Goal: Task Accomplishment & Management: Use online tool/utility

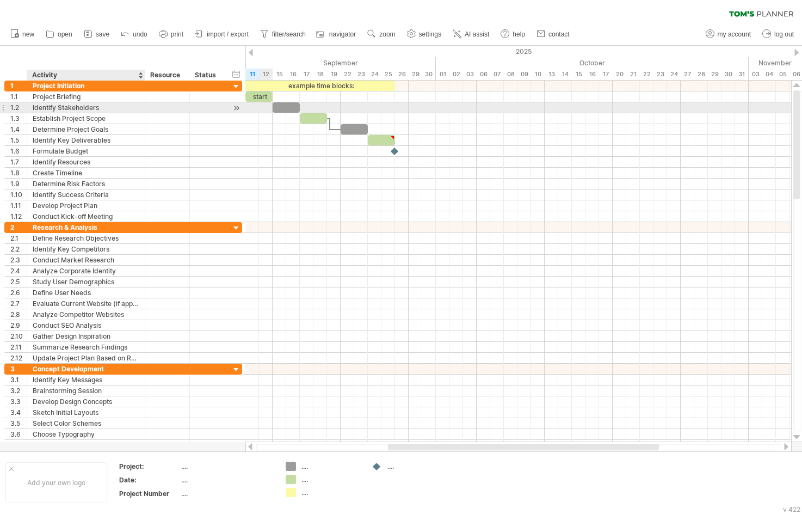
click at [102, 108] on div "Identify Stakeholders" at bounding box center [86, 107] width 107 height 10
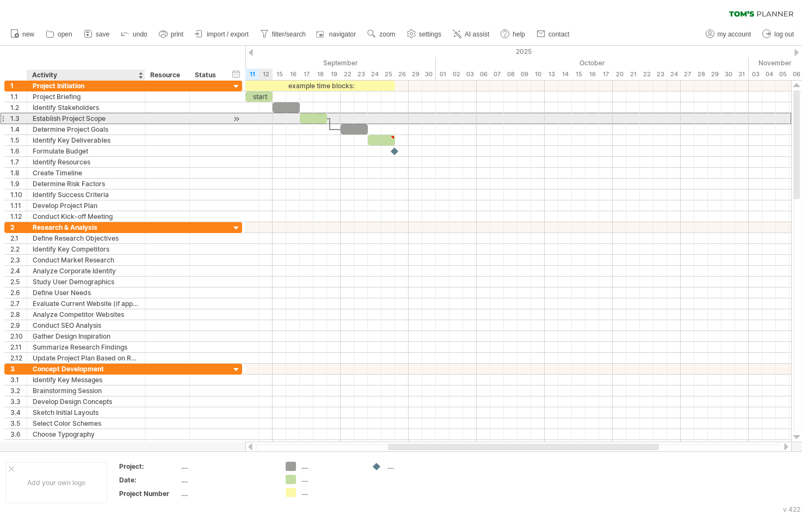
click at [95, 120] on div "Establish Project Scope" at bounding box center [86, 118] width 107 height 10
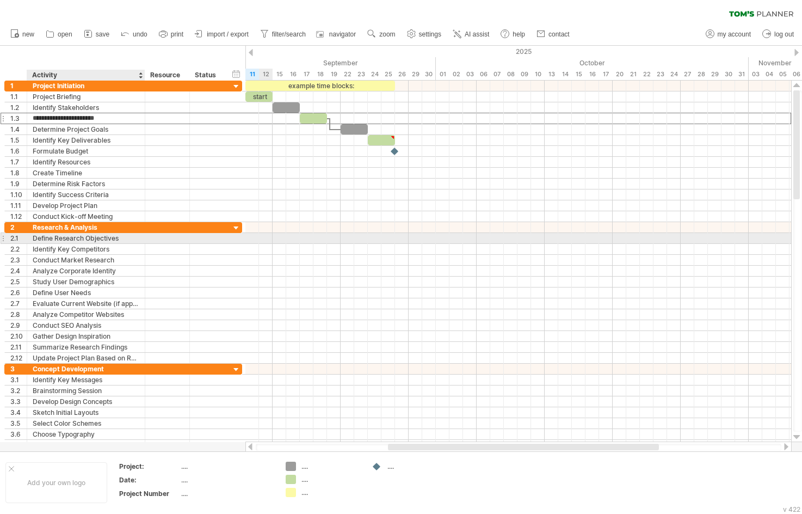
click at [109, 237] on div "Define Research Objectives" at bounding box center [86, 238] width 107 height 10
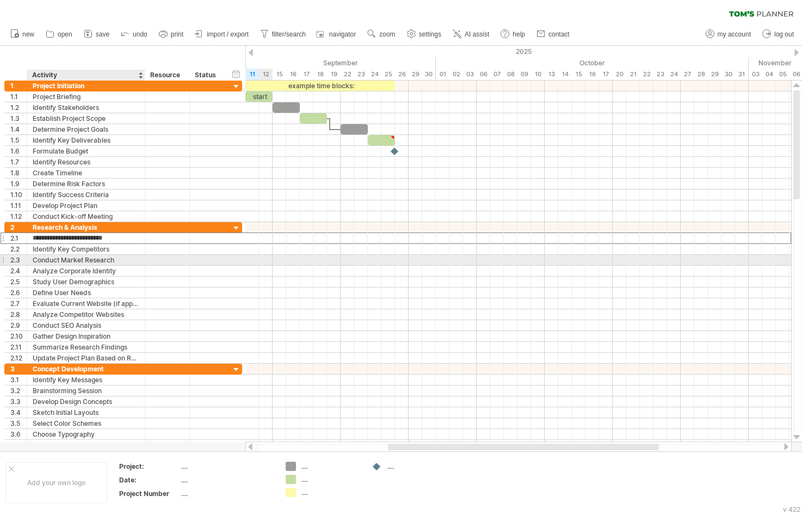
click at [95, 258] on div "Conduct Market Research" at bounding box center [86, 260] width 107 height 10
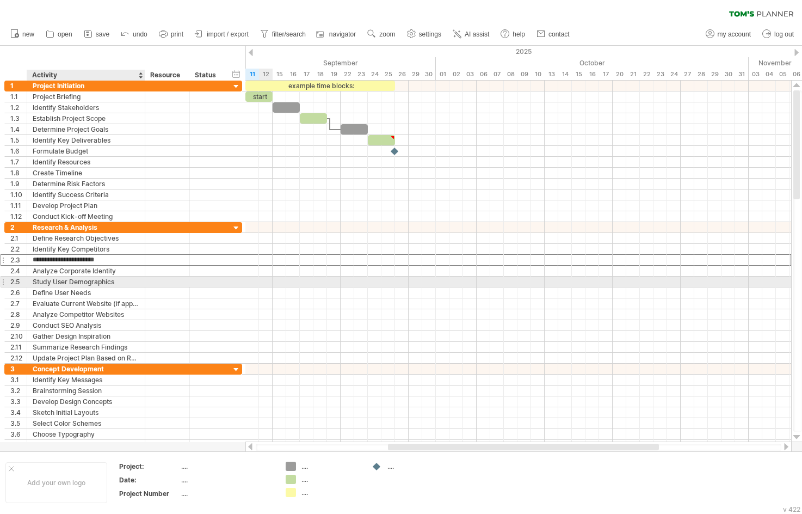
click at [95, 277] on div "Study User Demographics" at bounding box center [86, 282] width 107 height 10
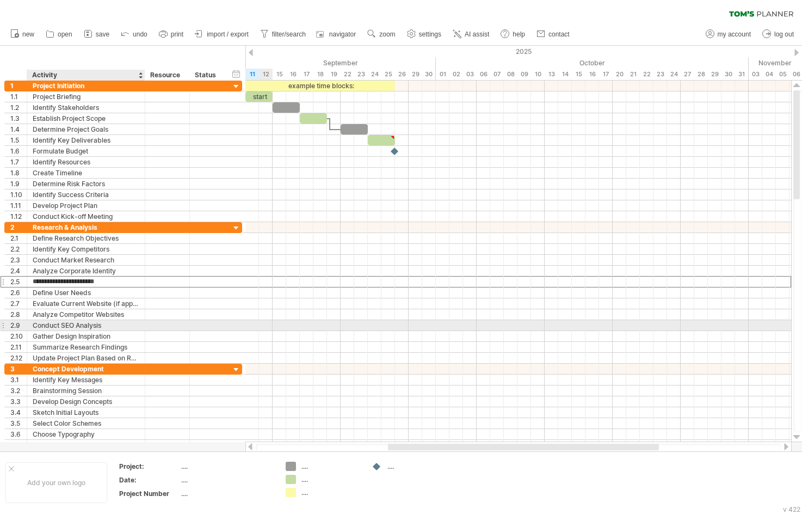
click at [73, 324] on div "Conduct SEO Analysis" at bounding box center [86, 325] width 107 height 10
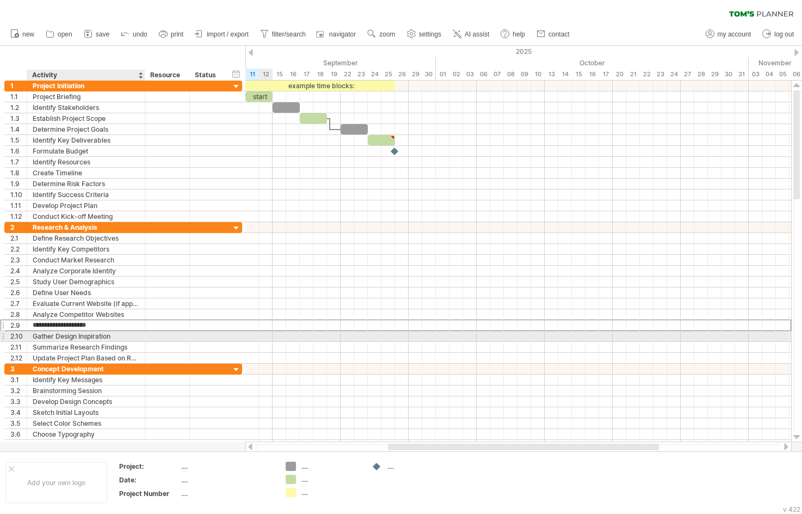
click at [84, 338] on div "Gather Design Inspiration" at bounding box center [86, 336] width 107 height 10
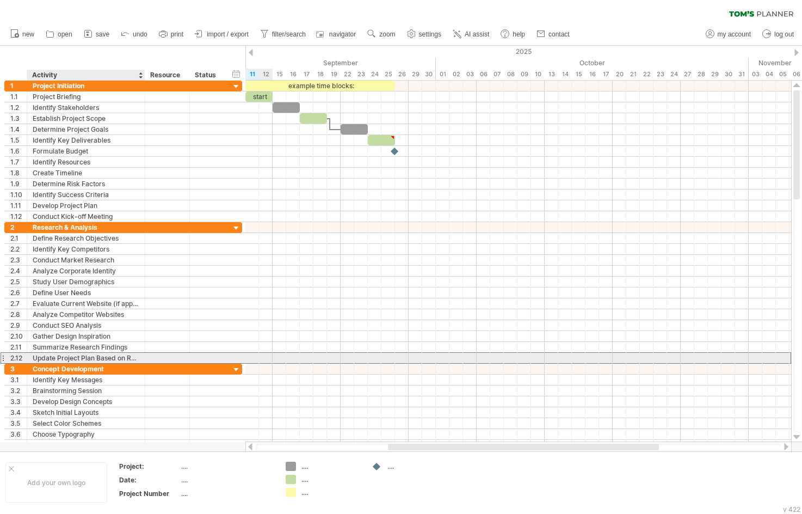
click at [96, 354] on div "Update Project Plan Based on Research" at bounding box center [86, 358] width 107 height 10
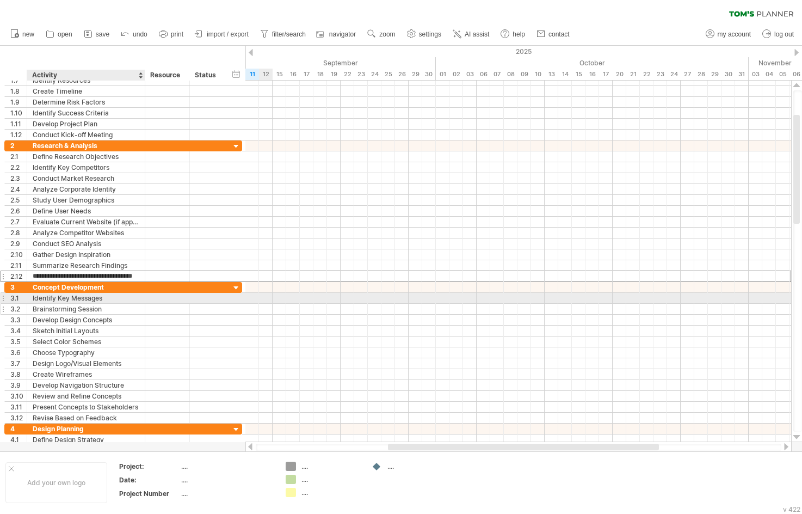
click at [77, 304] on div "**********" at bounding box center [123, 353] width 238 height 142
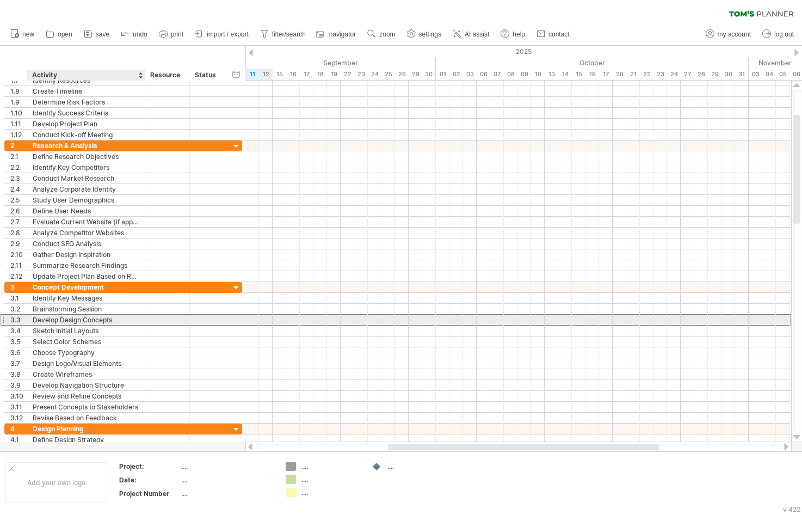
click at [83, 319] on div "Develop Design Concepts" at bounding box center [86, 320] width 107 height 10
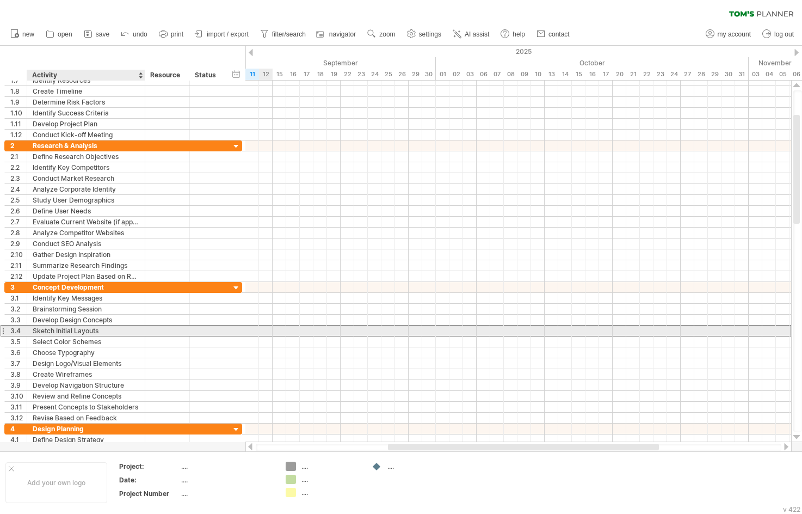
click at [84, 333] on div "Sketch Initial Layouts" at bounding box center [86, 331] width 107 height 10
click at [76, 335] on input "**********" at bounding box center [86, 331] width 107 height 10
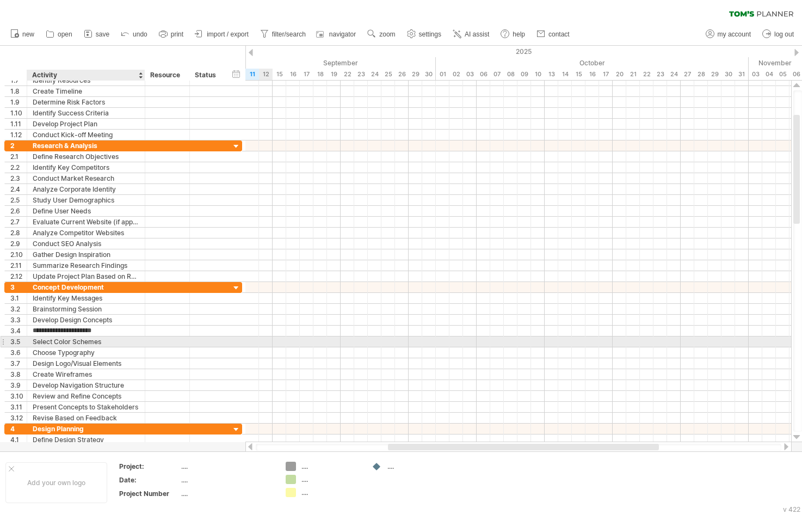
click at [83, 341] on div "Select Color Schemes" at bounding box center [86, 341] width 107 height 10
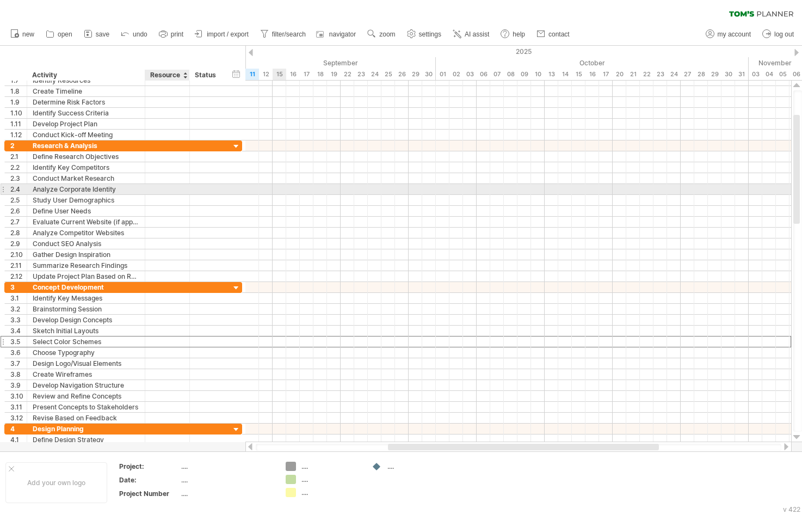
click at [183, 192] on div at bounding box center [167, 189] width 45 height 10
click at [108, 195] on div "**********" at bounding box center [123, 211] width 238 height 142
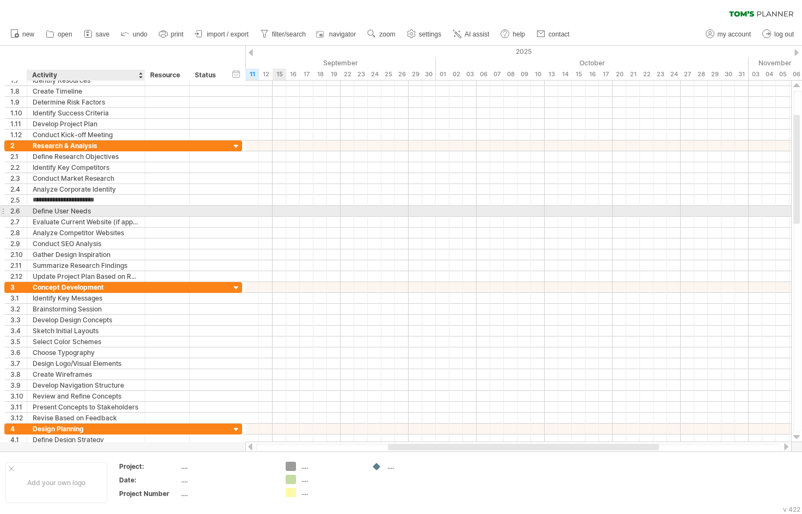
click at [108, 213] on div "Define User Needs" at bounding box center [86, 211] width 107 height 10
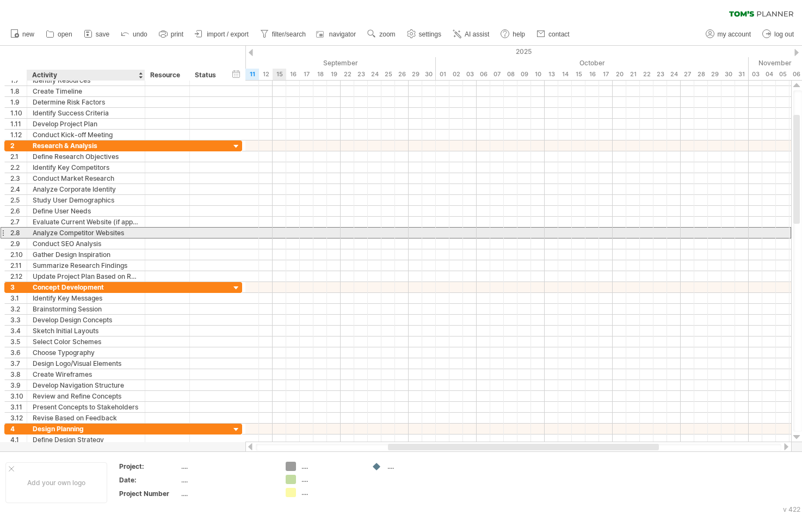
click at [105, 235] on div "Analyze Competitor Websites" at bounding box center [86, 233] width 107 height 10
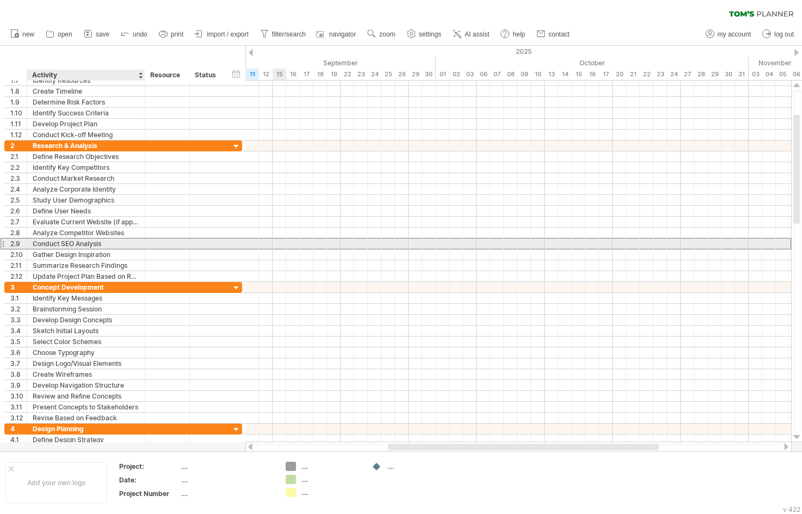
click at [104, 246] on div "Conduct SEO Analysis" at bounding box center [86, 243] width 107 height 10
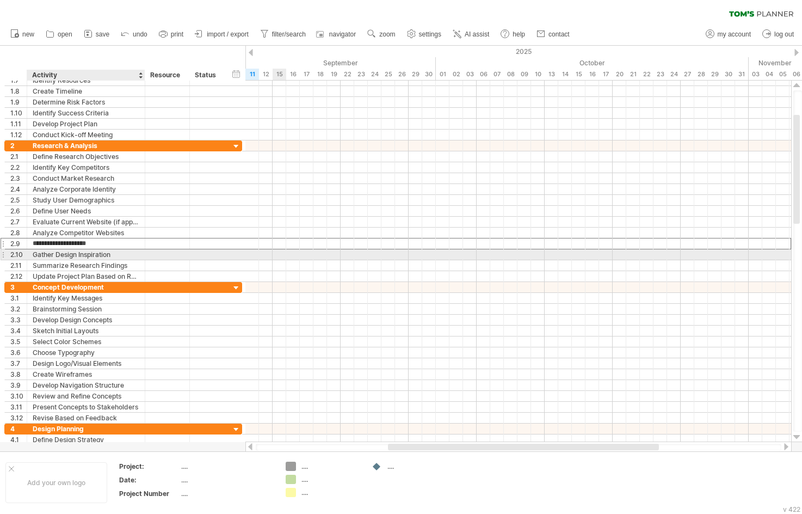
click at [103, 254] on div "Gather Design Inspiration" at bounding box center [86, 254] width 107 height 10
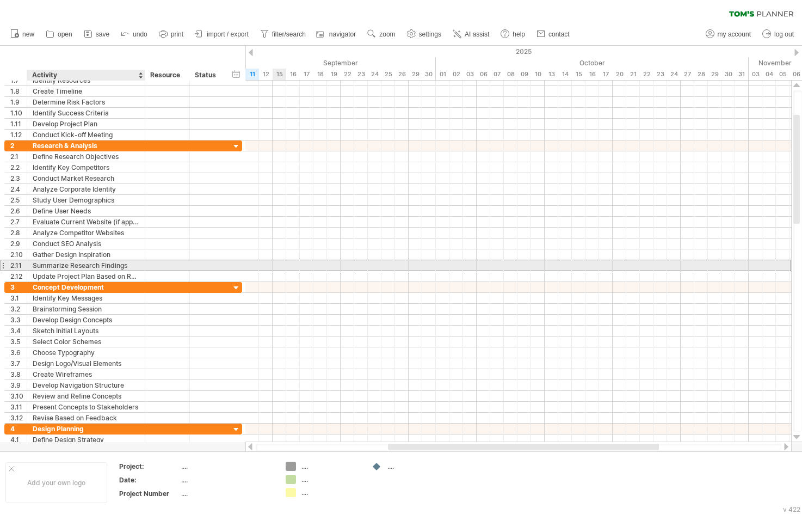
click at [93, 269] on div "Summarize Research Findings" at bounding box center [86, 265] width 107 height 10
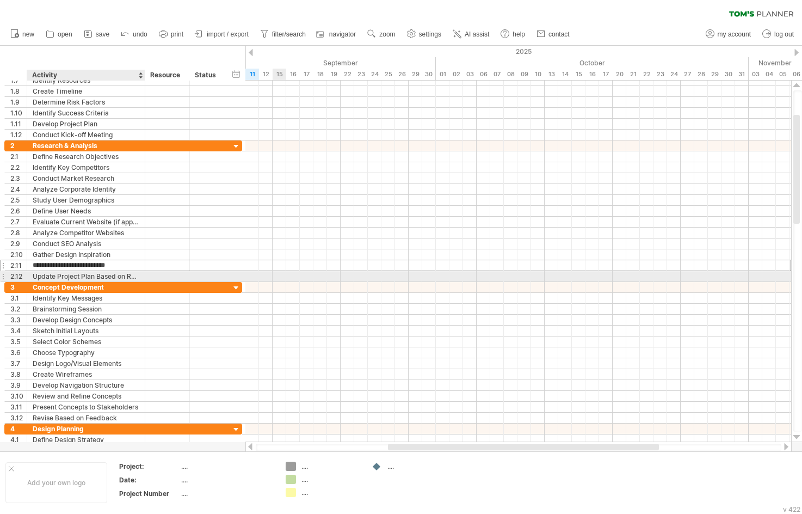
click at [89, 275] on div "Update Project Plan Based on Research" at bounding box center [86, 276] width 107 height 10
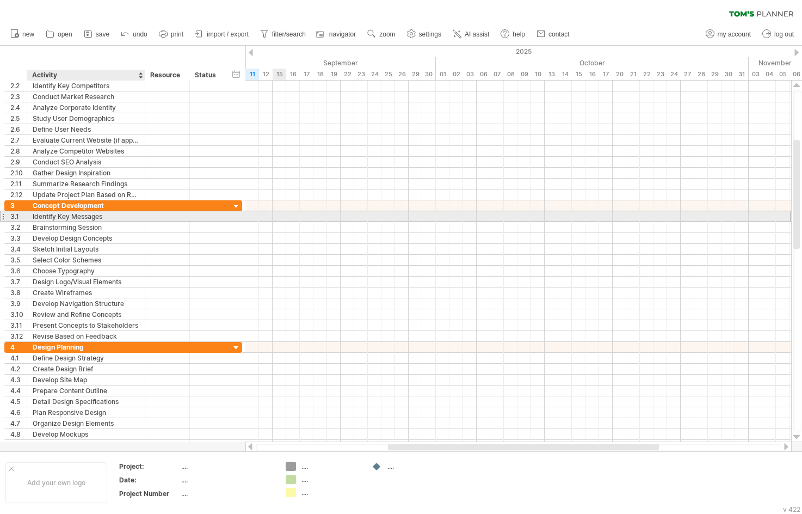
click at [81, 213] on div "Identify Key Messages" at bounding box center [86, 216] width 107 height 10
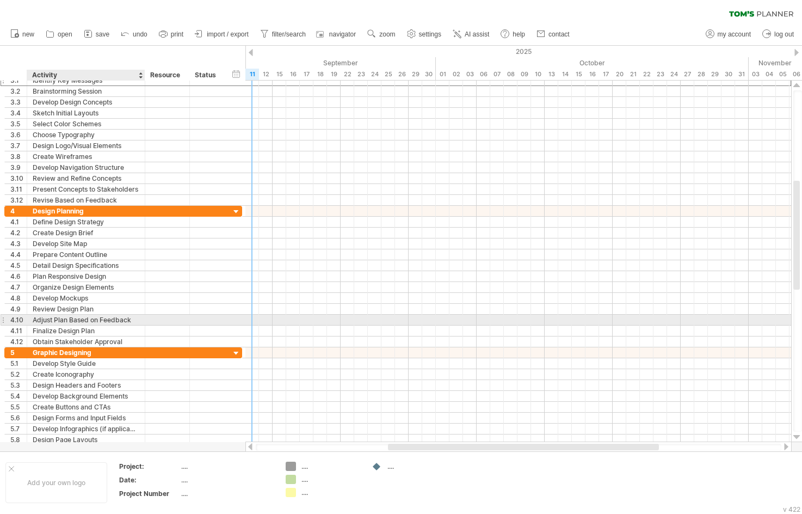
click at [83, 321] on div "Adjust Plan Based on Feedback" at bounding box center [86, 320] width 107 height 10
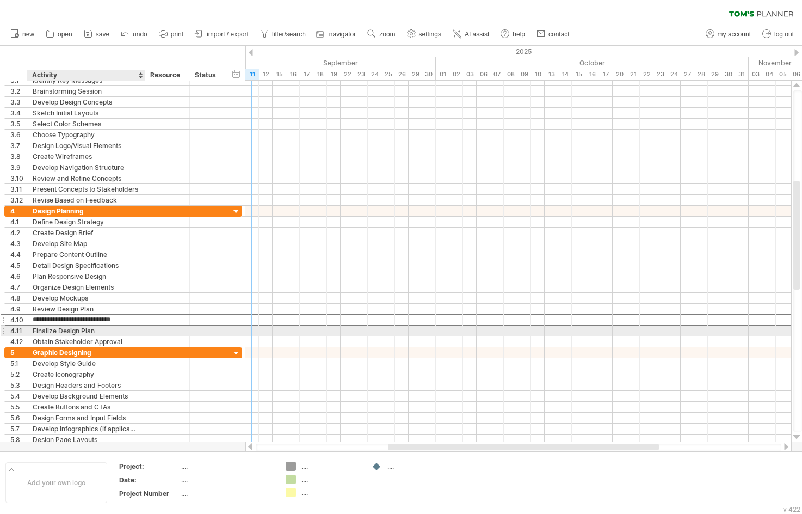
click at [85, 332] on div "Finalize Design Plan" at bounding box center [86, 331] width 107 height 10
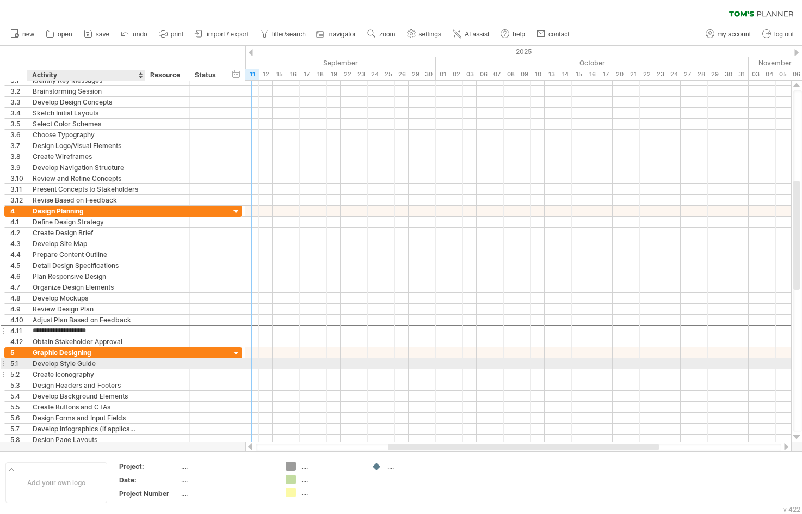
click at [46, 372] on div "Create Iconography" at bounding box center [86, 374] width 107 height 10
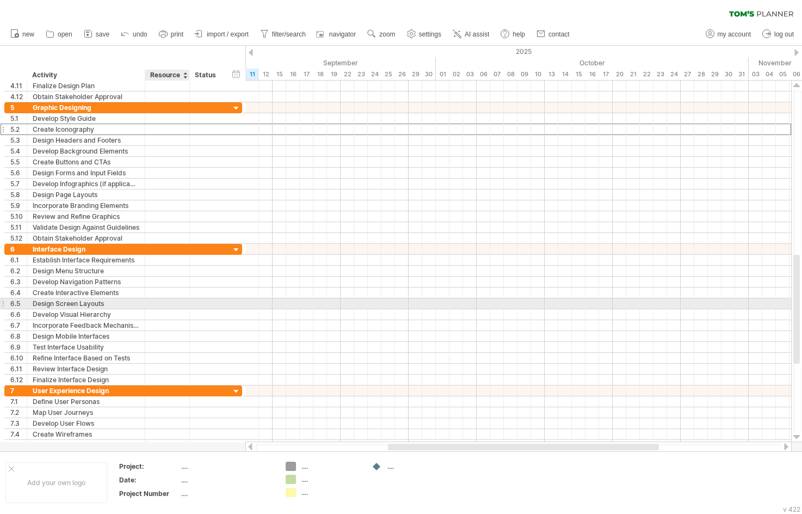
click at [176, 307] on div at bounding box center [167, 303] width 33 height 10
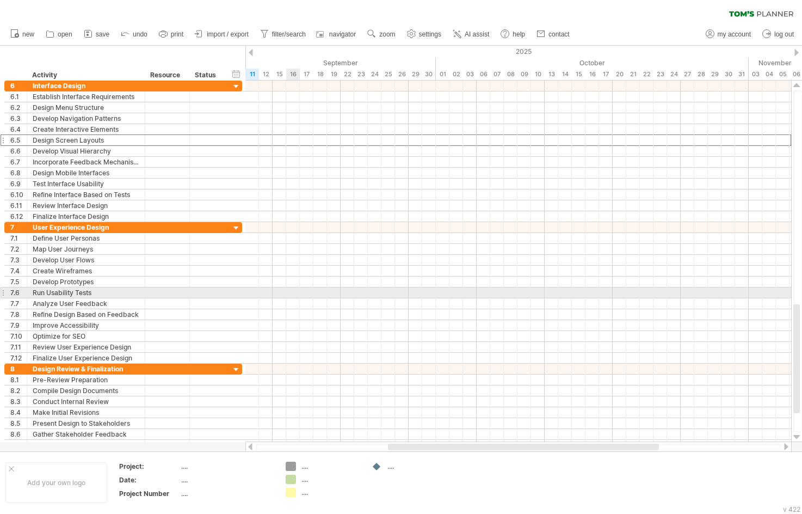
click at [290, 295] on div at bounding box center [519, 292] width 546 height 11
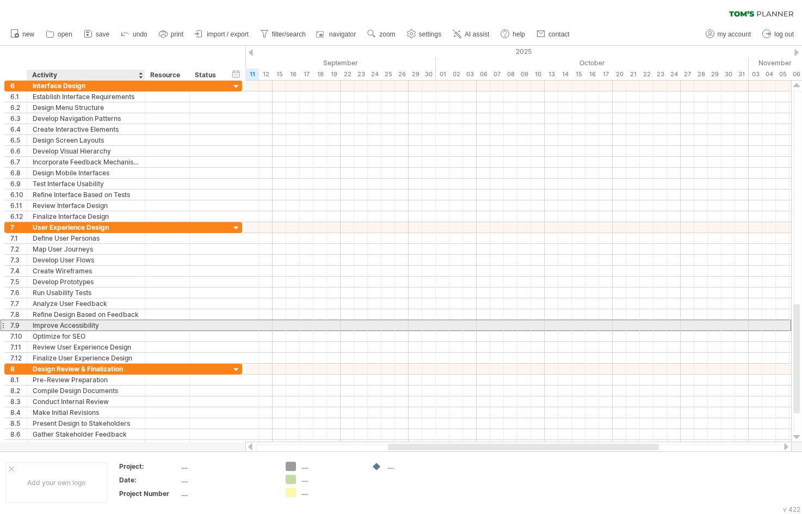
click at [97, 323] on div "Improve Accessibility" at bounding box center [86, 325] width 107 height 10
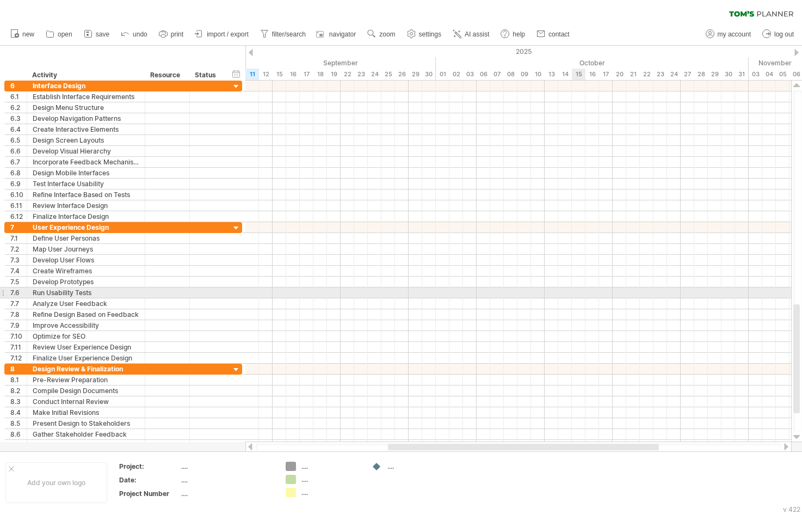
click at [580, 291] on div at bounding box center [519, 292] width 546 height 11
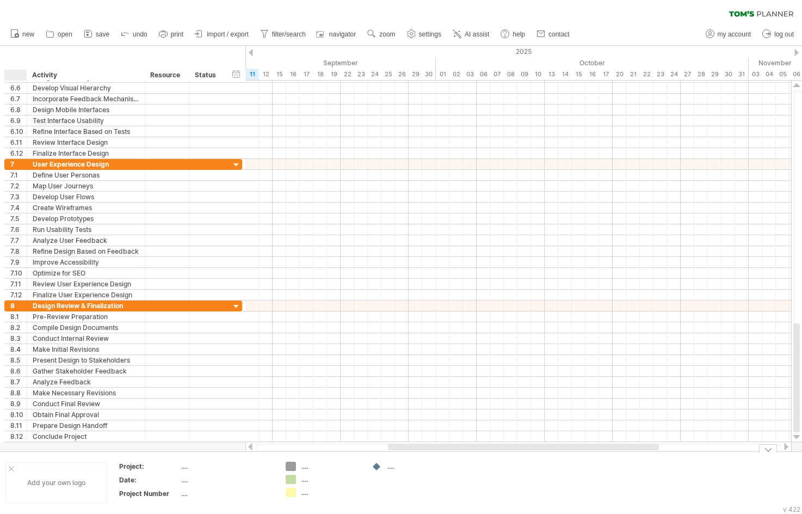
click at [11, 468] on div at bounding box center [11, 468] width 5 height 5
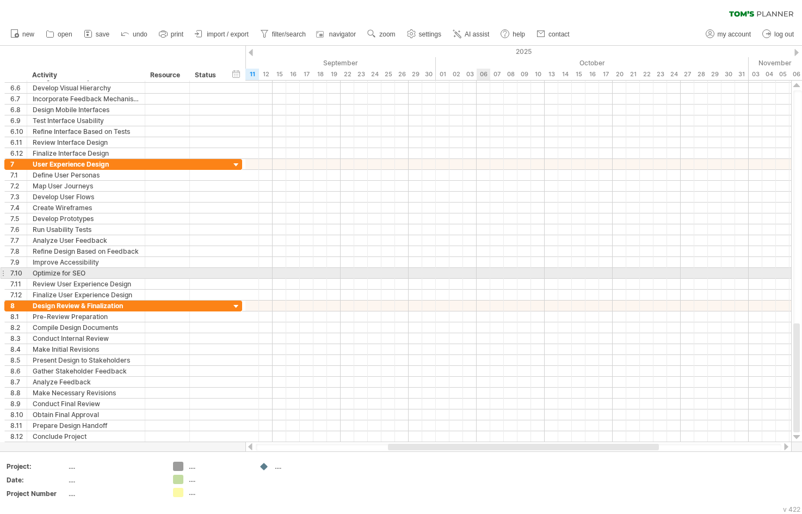
click at [477, 272] on div at bounding box center [519, 273] width 546 height 11
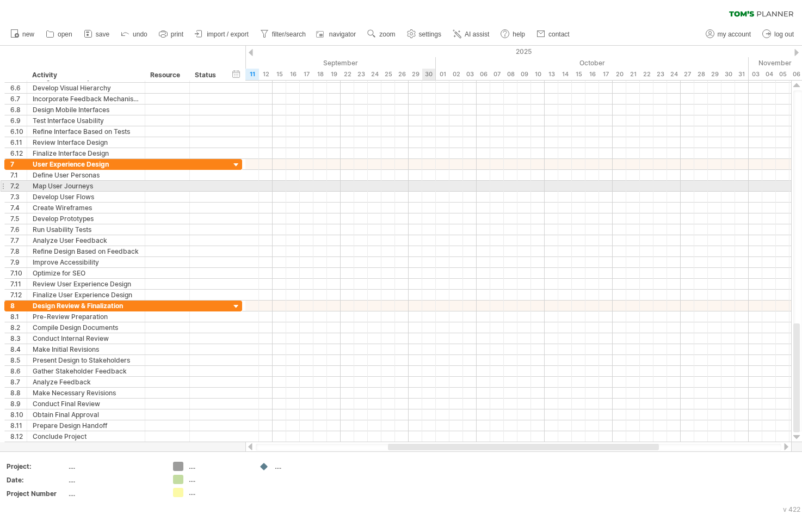
click at [434, 185] on div at bounding box center [519, 186] width 546 height 11
